Goal: Check status: Check status

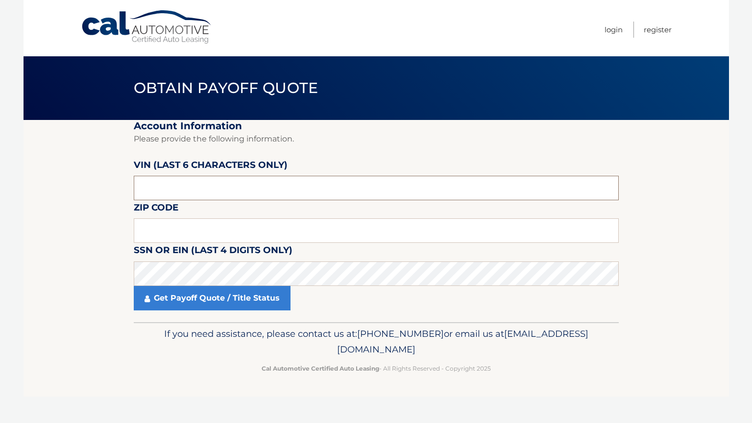
click at [186, 188] on input "text" at bounding box center [376, 188] width 485 height 24
click at [181, 233] on input "text" at bounding box center [376, 231] width 485 height 24
drag, startPoint x: 221, startPoint y: 182, endPoint x: 222, endPoint y: 154, distance: 28.4
click at [227, 158] on div "VIN (last 6 characters only)" at bounding box center [376, 158] width 485 height 0
drag, startPoint x: 184, startPoint y: 224, endPoint x: 189, endPoint y: 222, distance: 5.7
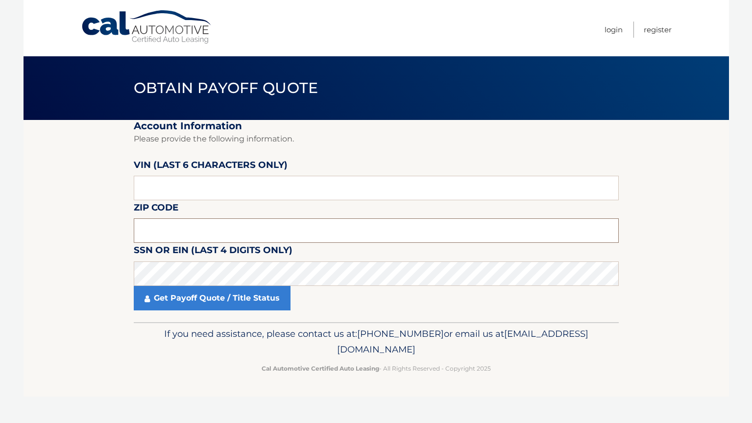
click at [186, 224] on input "text" at bounding box center [376, 231] width 485 height 24
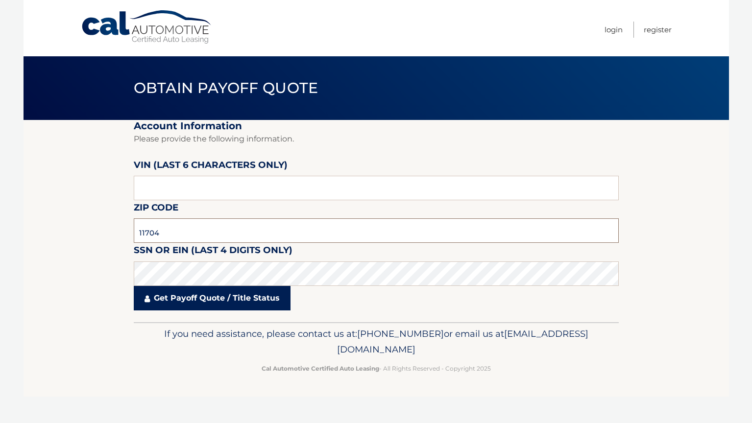
type input "11704"
click at [225, 298] on link "Get Payoff Quote / Title Status" at bounding box center [212, 298] width 157 height 24
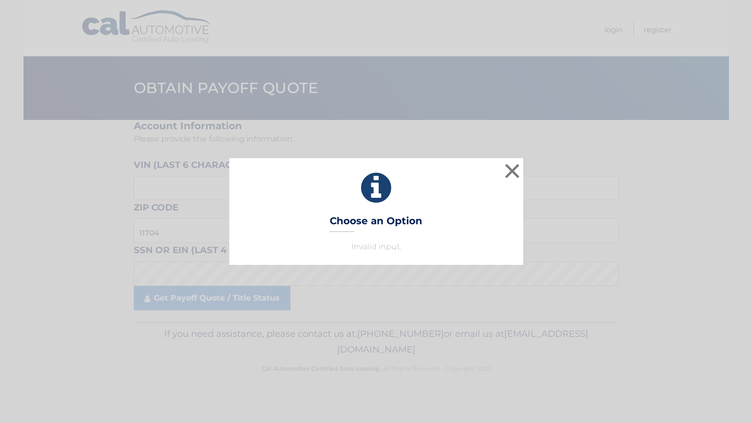
click at [365, 249] on p "Invalid input." at bounding box center [376, 247] width 269 height 12
drag, startPoint x: 221, startPoint y: 223, endPoint x: 196, endPoint y: 215, distance: 26.5
click at [210, 220] on div "× Choose an Option Invalid input. This is what you see on secong view" at bounding box center [376, 211] width 744 height 107
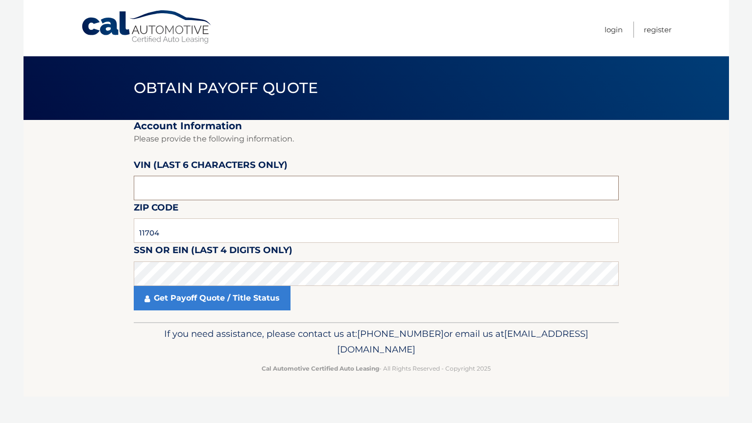
click at [179, 192] on input "text" at bounding box center [376, 188] width 485 height 24
type input "174455"
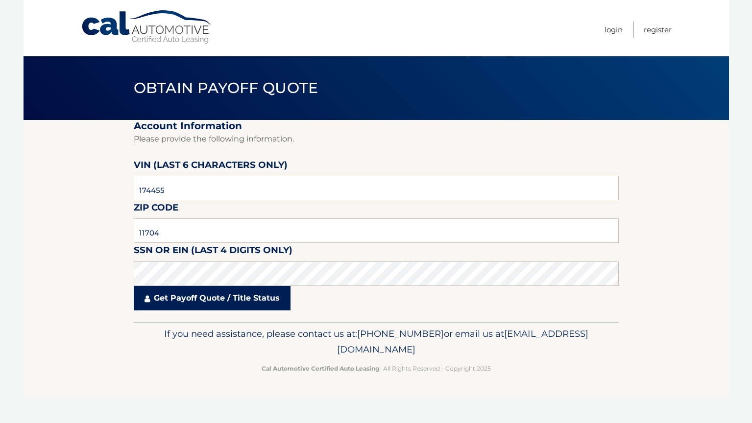
click at [208, 300] on link "Get Payoff Quote / Title Status" at bounding box center [212, 298] width 157 height 24
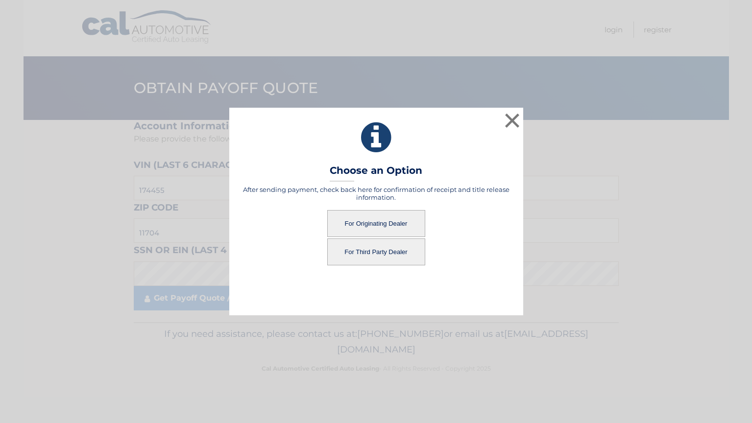
click at [385, 223] on button "For Originating Dealer" at bounding box center [376, 223] width 98 height 27
click at [386, 222] on button "For Originating Dealer" at bounding box center [376, 223] width 98 height 27
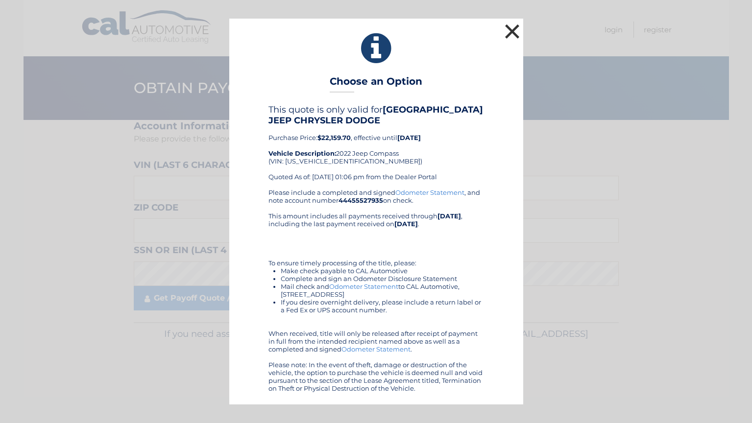
click at [512, 28] on button "×" at bounding box center [513, 32] width 20 height 20
